Goal: Information Seeking & Learning: Learn about a topic

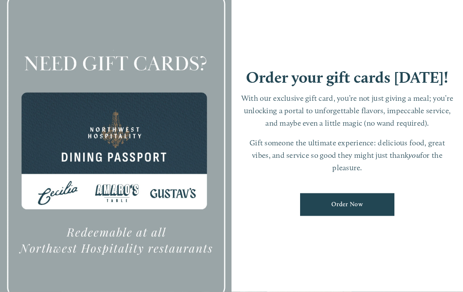
scroll to position [17, 0]
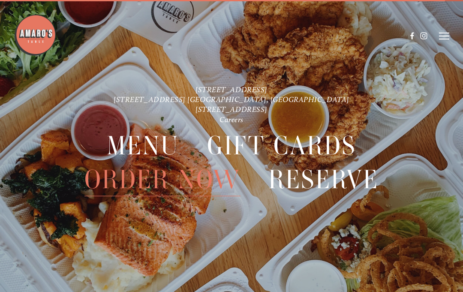
scroll to position [18, 0]
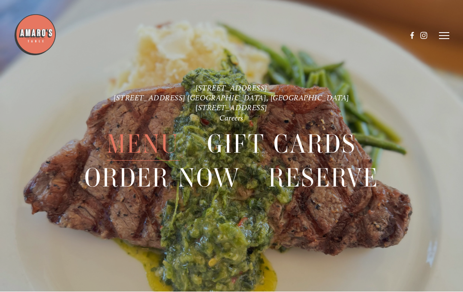
click at [146, 135] on span "Menu" at bounding box center [143, 144] width 72 height 33
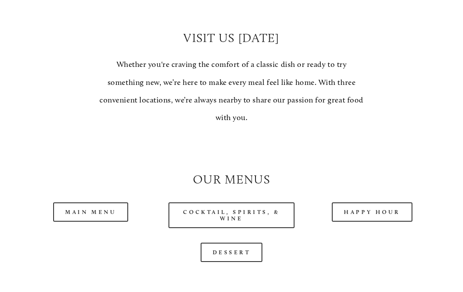
scroll to position [607, 0]
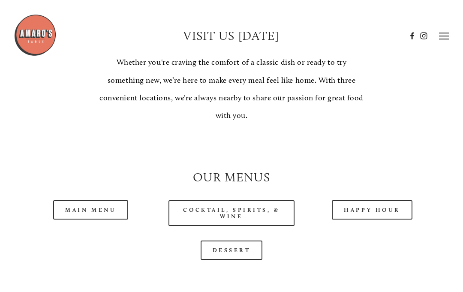
click at [84, 206] on link "Main Menu" at bounding box center [90, 209] width 75 height 19
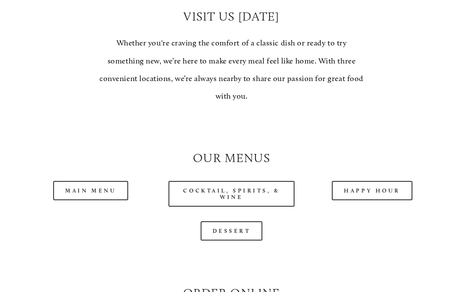
click at [363, 190] on link "Happy Hour" at bounding box center [372, 190] width 81 height 19
click at [77, 201] on div "Main Menu" at bounding box center [91, 191] width 141 height 34
click at [93, 285] on h2 "Order Online" at bounding box center [231, 292] width 407 height 17
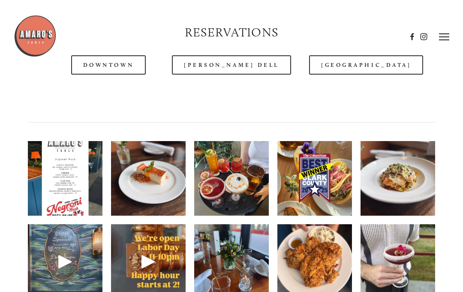
scroll to position [982, 0]
click at [319, 268] on img at bounding box center [314, 261] width 75 height 99
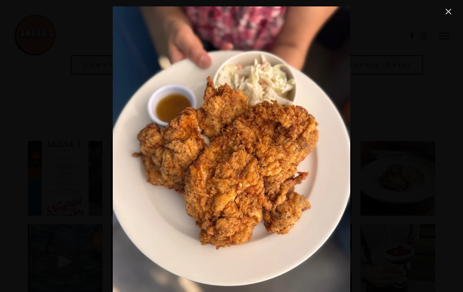
click at [445, 15] on link "Close" at bounding box center [448, 11] width 10 height 10
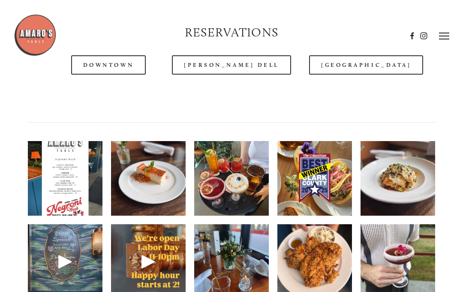
click at [152, 91] on div at bounding box center [232, 96] width 422 height 29
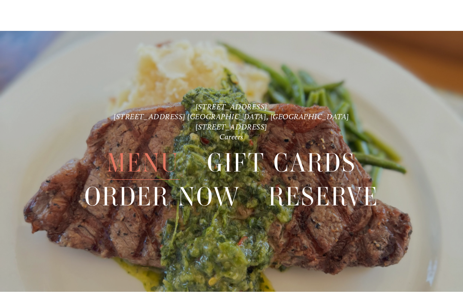
scroll to position [1677, 0]
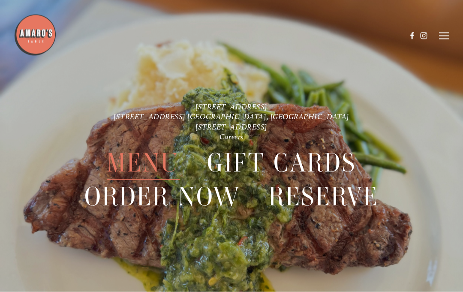
click at [440, 38] on icon at bounding box center [444, 36] width 10 height 8
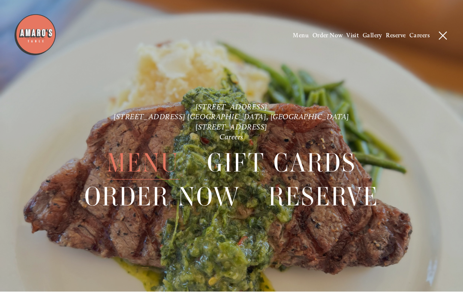
click at [442, 33] on icon at bounding box center [443, 36] width 8 height 8
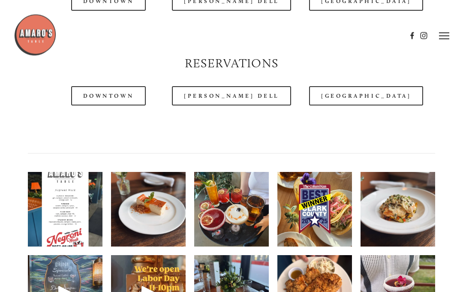
click at [204, 184] on img at bounding box center [231, 210] width 75 height 96
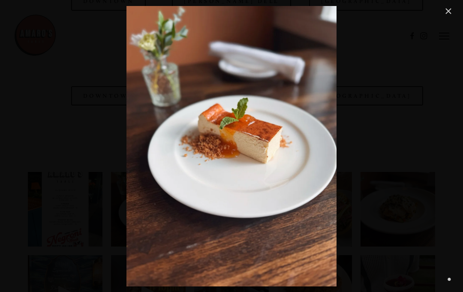
click at [449, 12] on link "Close" at bounding box center [448, 11] width 10 height 10
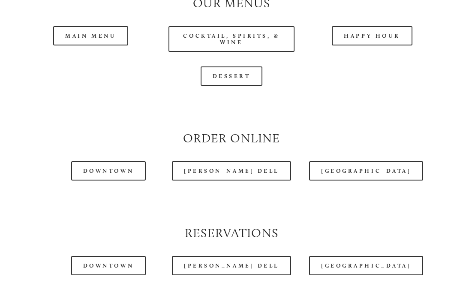
scroll to position [781, 0]
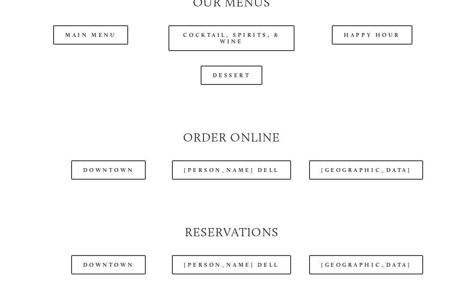
click at [389, 22] on div at bounding box center [210, 14] width 393 height 44
click at [372, 26] on div at bounding box center [210, 14] width 393 height 44
click at [364, 27] on div at bounding box center [210, 14] width 393 height 44
click at [374, 35] on div at bounding box center [210, 14] width 393 height 44
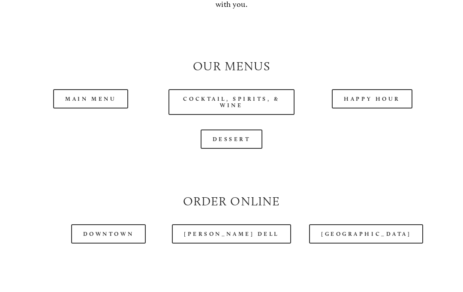
scroll to position [718, 0]
click at [358, 90] on link "Happy Hour" at bounding box center [372, 98] width 81 height 19
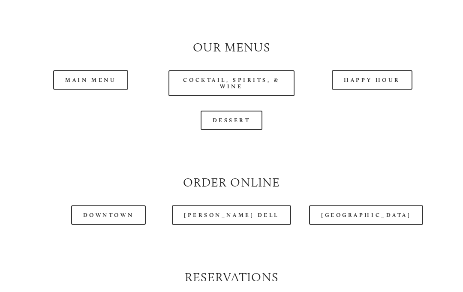
click at [86, 78] on link "Main Menu" at bounding box center [90, 79] width 75 height 19
click at [378, 76] on link "Happy Hour" at bounding box center [372, 79] width 81 height 19
